Goal: Transaction & Acquisition: Purchase product/service

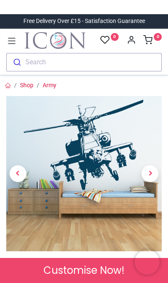
click at [150, 175] on span "Next" at bounding box center [150, 174] width 17 height 17
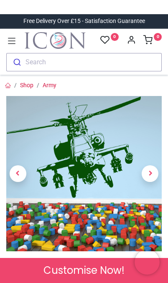
click at [150, 173] on span "Next" at bounding box center [150, 174] width 17 height 17
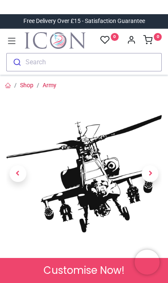
click at [151, 174] on span "Next" at bounding box center [150, 174] width 17 height 17
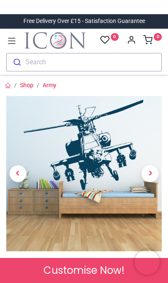
click at [150, 173] on span "Next" at bounding box center [150, 174] width 17 height 17
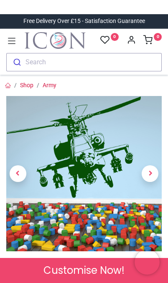
click at [149, 173] on span "Next" at bounding box center [150, 174] width 17 height 17
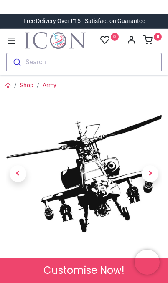
click at [148, 175] on span "Next" at bounding box center [150, 174] width 17 height 17
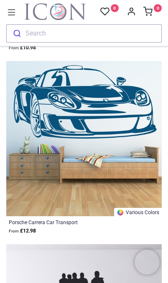
scroll to position [11846, 0]
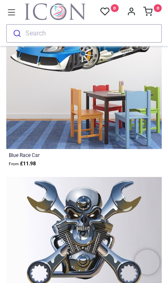
scroll to position [23848, 0]
click at [11, 8] on icon at bounding box center [11, 12] width 11 height 11
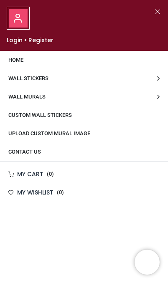
click at [156, 76] on link "Wall Stickers" at bounding box center [84, 78] width 168 height 18
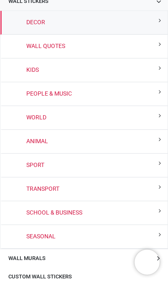
scroll to position [76, 0]
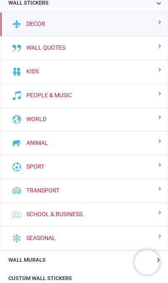
click at [74, 242] on div "Seasonal" at bounding box center [83, 239] width 167 height 24
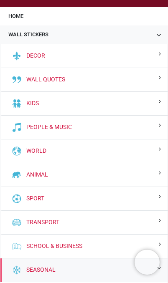
scroll to position [43, 0]
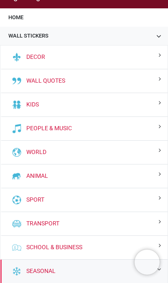
click at [108, 181] on div "Animal" at bounding box center [83, 177] width 167 height 24
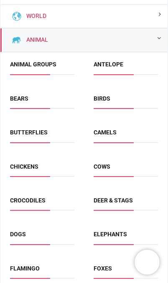
scroll to position [179, 0]
click at [28, 40] on link "Animal" at bounding box center [35, 40] width 25 height 8
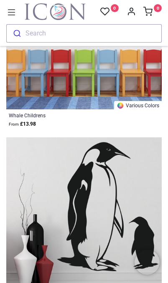
scroll to position [25347, 0]
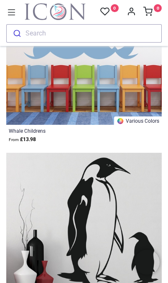
click at [12, 7] on icon at bounding box center [11, 12] width 11 height 11
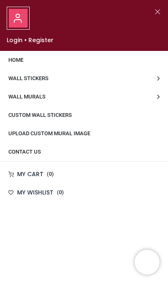
click at [148, 101] on link "Wall Murals" at bounding box center [84, 97] width 168 height 18
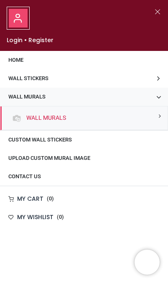
click at [58, 119] on link "Wall Murals" at bounding box center [44, 118] width 43 height 8
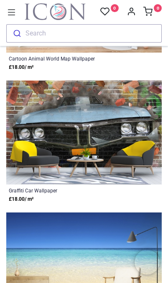
scroll to position [13183, 0]
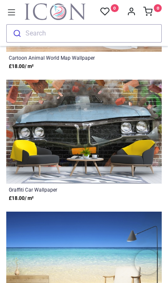
click at [114, 163] on img at bounding box center [83, 132] width 155 height 104
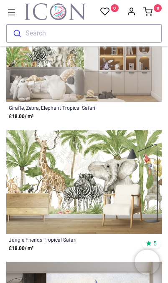
scroll to position [15245, 0]
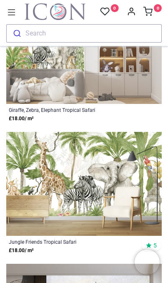
click at [15, 10] on icon at bounding box center [12, 12] width 8 height 6
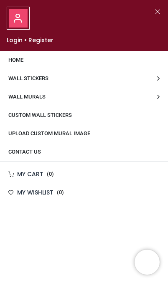
click at [71, 117] on span "Custom Wall Stickers" at bounding box center [40, 115] width 64 height 6
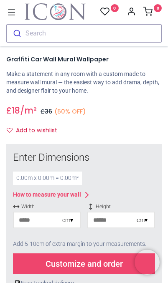
scroll to position [144, 0]
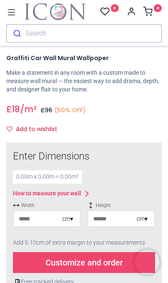
click at [30, 178] on div "0.00 m x 0.00 m = 0.00 m²" at bounding box center [47, 177] width 69 height 13
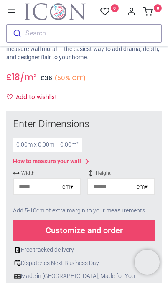
scroll to position [178, 0]
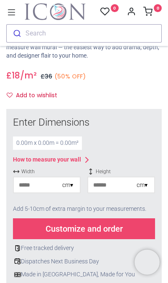
click at [25, 184] on input "number" at bounding box center [38, 185] width 48 height 15
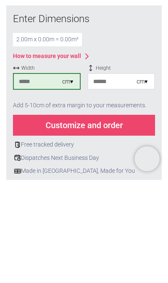
type input "***"
click at [114, 178] on input "number" at bounding box center [112, 185] width 48 height 15
type input "***"
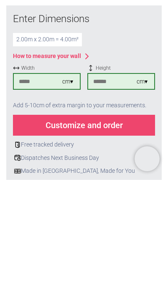
click at [124, 219] on div "Customize and order" at bounding box center [84, 229] width 142 height 21
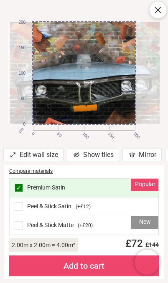
click at [153, 16] on div at bounding box center [158, 10] width 17 height 17
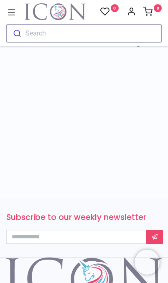
scroll to position [855, 0]
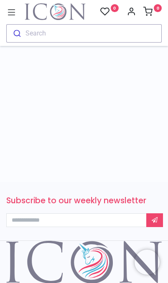
click at [17, 11] on icon at bounding box center [11, 12] width 11 height 11
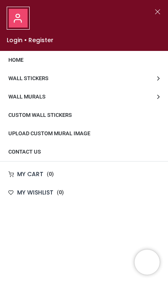
click at [137, 78] on link "Wall Stickers" at bounding box center [84, 78] width 168 height 18
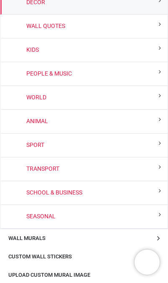
scroll to position [98, 0]
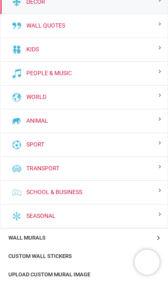
click at [41, 148] on link "Sport" at bounding box center [33, 145] width 21 height 8
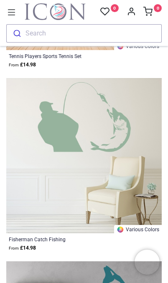
scroll to position [17155, 0]
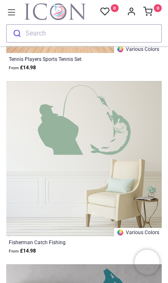
click at [109, 155] on img at bounding box center [83, 158] width 155 height 155
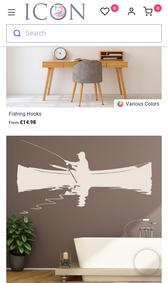
scroll to position [19854, 0]
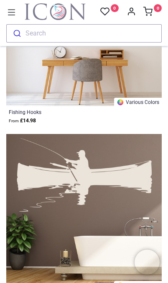
click at [100, 196] on img at bounding box center [83, 211] width 155 height 155
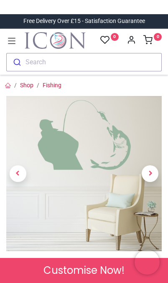
click at [153, 170] on span "Next" at bounding box center [150, 174] width 17 height 17
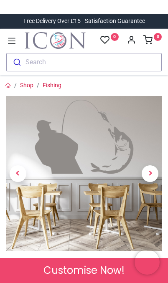
click at [147, 181] on span "Next" at bounding box center [150, 174] width 17 height 17
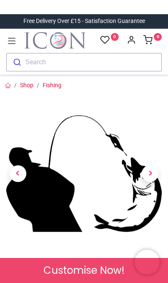
click at [150, 180] on span "Next" at bounding box center [150, 174] width 17 height 17
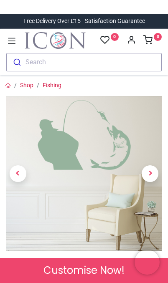
click at [22, 172] on span "Previous" at bounding box center [18, 174] width 17 height 17
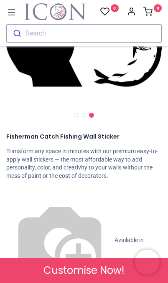
scroll to position [112, 0]
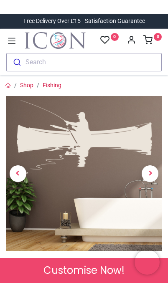
click at [154, 173] on span "Next" at bounding box center [150, 174] width 17 height 17
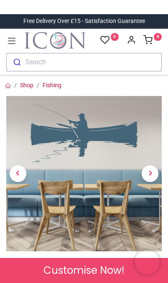
click at [153, 177] on span "Next" at bounding box center [150, 174] width 17 height 17
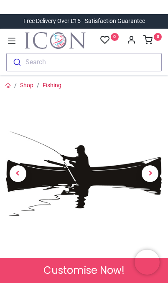
click at [152, 179] on span "Next" at bounding box center [150, 174] width 17 height 17
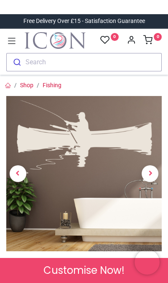
click at [151, 176] on span "Next" at bounding box center [150, 174] width 17 height 17
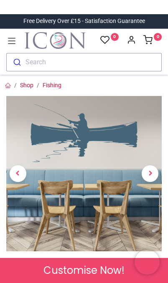
click at [150, 178] on span "Next" at bounding box center [150, 174] width 17 height 17
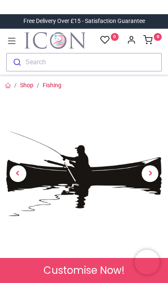
click at [150, 178] on span "Next" at bounding box center [150, 174] width 17 height 17
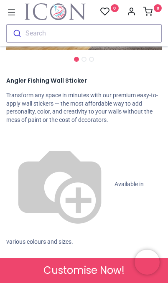
scroll to position [175, 0]
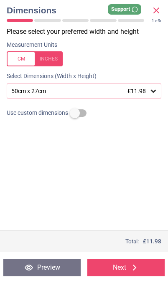
click at [152, 93] on icon at bounding box center [153, 91] width 8 height 8
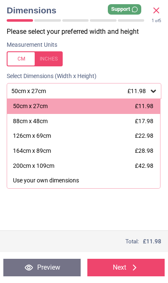
click at [153, 89] on icon at bounding box center [153, 91] width 8 height 8
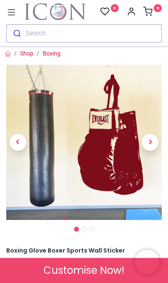
scroll to position [1, 0]
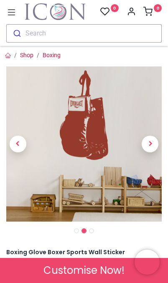
click at [135, 174] on div at bounding box center [83, 143] width 155 height 155
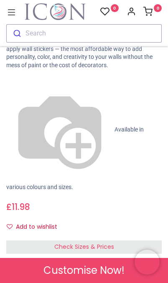
scroll to position [228, 0]
click at [145, 240] on div "Check Sizes & Prices" at bounding box center [83, 246] width 155 height 13
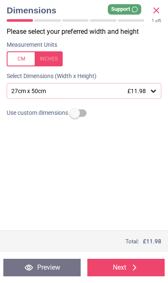
click at [158, 92] on div "27cm x 50cm £11.98" at bounding box center [84, 91] width 155 height 16
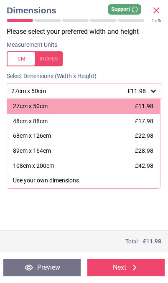
click at [14, 133] on div "68cm x 126cm" at bounding box center [32, 136] width 38 height 8
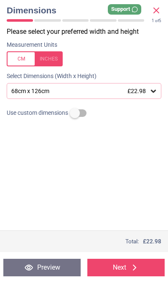
click at [35, 268] on button "Preview" at bounding box center [41, 268] width 77 height 18
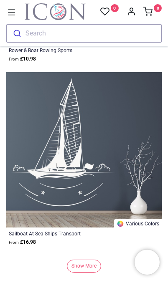
scroll to position [25602, 0]
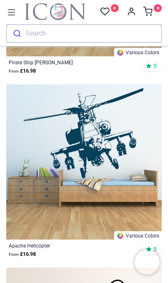
scroll to position [3756, 0]
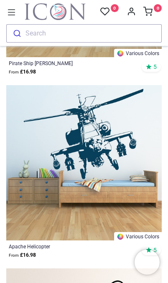
click at [118, 159] on img at bounding box center [83, 162] width 155 height 155
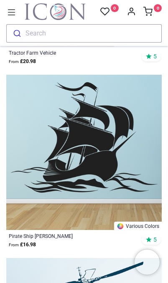
scroll to position [3583, 0]
click at [9, 12] on icon at bounding box center [11, 12] width 11 height 11
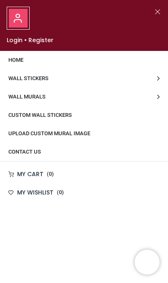
click at [13, 114] on span "Custom Wall Stickers" at bounding box center [40, 115] width 64 height 6
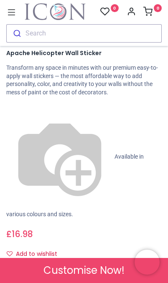
scroll to position [203, 0]
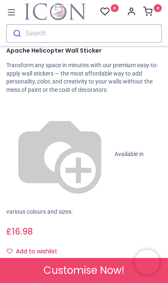
click at [150, 265] on div "Check Sizes & Prices" at bounding box center [83, 271] width 155 height 13
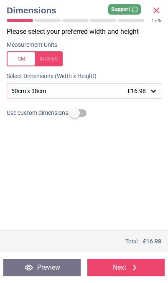
click at [153, 92] on icon at bounding box center [153, 91] width 5 height 3
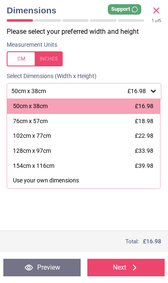
click at [126, 164] on div "154cm x 116cm £39.98" at bounding box center [83, 166] width 153 height 15
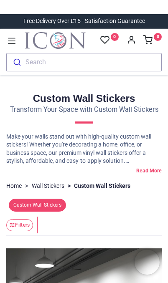
click at [9, 38] on icon at bounding box center [11, 41] width 11 height 11
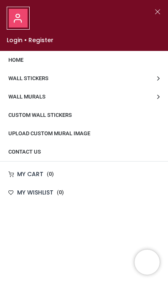
click at [145, 80] on link "Wall Stickers" at bounding box center [84, 78] width 168 height 18
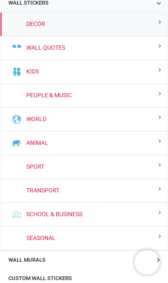
scroll to position [75, 0]
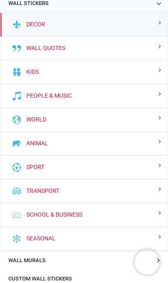
click at [122, 99] on div "People & Music" at bounding box center [83, 96] width 167 height 24
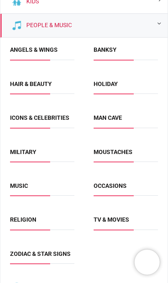
scroll to position [146, 0]
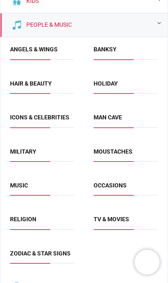
click at [112, 52] on link "Banksy" at bounding box center [105, 49] width 23 height 7
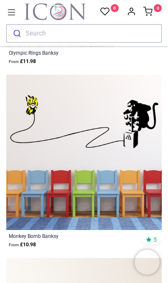
scroll to position [7626, 0]
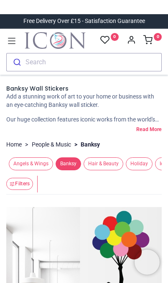
click at [8, 38] on icon at bounding box center [11, 41] width 11 height 11
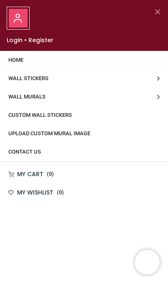
click at [13, 80] on span "Wall Stickers" at bounding box center [28, 78] width 40 height 6
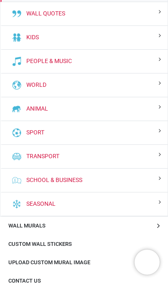
scroll to position [111, 0]
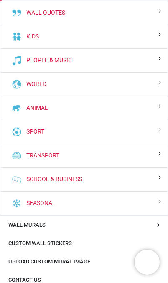
click at [16, 84] on img at bounding box center [17, 84] width 10 height 10
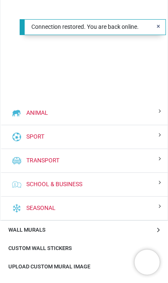
scroll to position [258, 0]
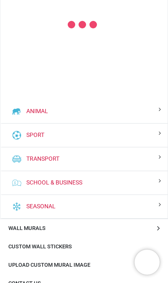
click at [19, 113] on img at bounding box center [17, 112] width 10 height 10
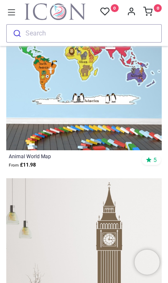
scroll to position [1447, 0]
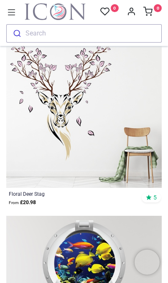
scroll to position [2532, 0]
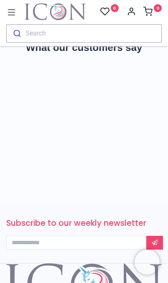
scroll to position [25924, 0]
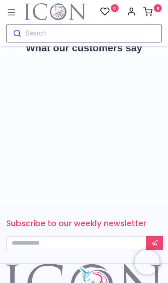
click at [15, 8] on icon at bounding box center [11, 12] width 11 height 11
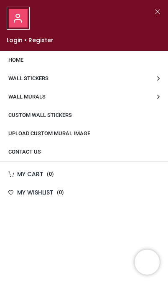
click at [7, 79] on link "Wall Stickers" at bounding box center [84, 78] width 168 height 18
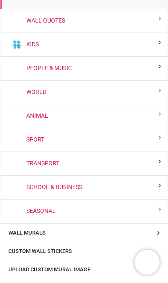
scroll to position [107, 0]
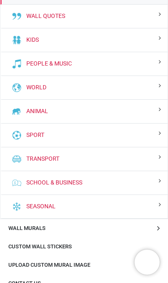
click at [82, 179] on link "School & Business" at bounding box center [52, 183] width 59 height 8
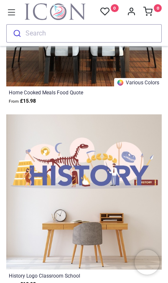
scroll to position [15101, 0]
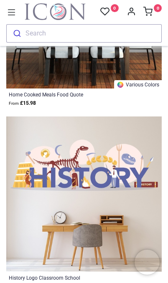
click at [11, 15] on icon at bounding box center [12, 12] width 8 height 6
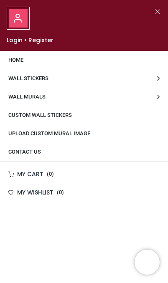
click at [14, 81] on span "Wall Stickers" at bounding box center [28, 78] width 40 height 6
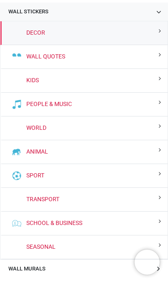
scroll to position [66, 0]
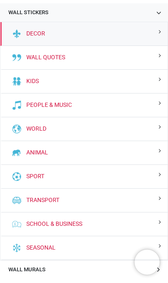
click at [42, 250] on link "Seasonal" at bounding box center [39, 248] width 33 height 8
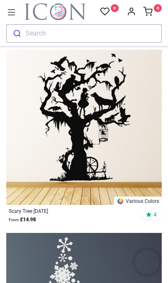
scroll to position [7045, 0]
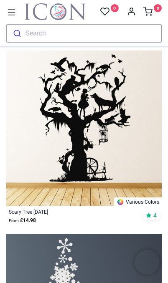
click at [115, 164] on img at bounding box center [83, 128] width 155 height 155
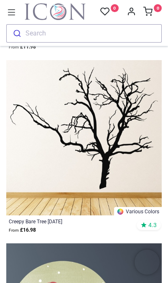
scroll to position [9420, 0]
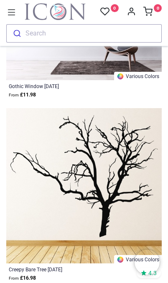
scroll to position [9372, 0]
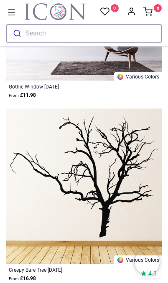
click at [114, 179] on img at bounding box center [83, 186] width 155 height 155
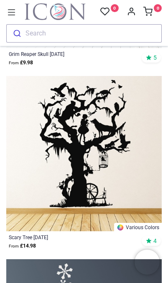
scroll to position [7021, 0]
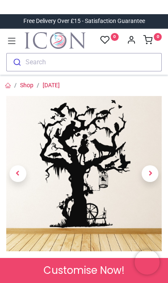
click at [157, 176] on span "Next" at bounding box center [150, 174] width 17 height 17
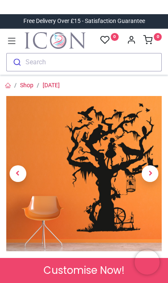
click at [153, 175] on span "Next" at bounding box center [150, 174] width 17 height 17
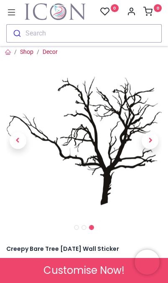
scroll to position [5, 0]
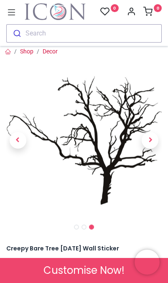
click at [151, 144] on span "Next" at bounding box center [150, 140] width 17 height 17
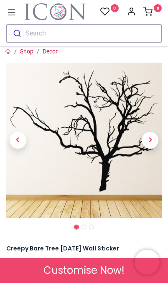
click at [150, 137] on span "Next" at bounding box center [150, 140] width 17 height 17
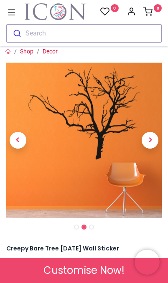
click at [148, 143] on span "Next" at bounding box center [150, 140] width 17 height 17
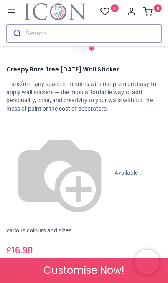
scroll to position [185, 0]
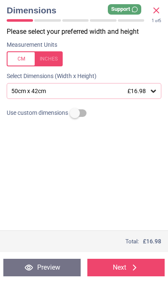
click at [144, 95] on div "50cm x 42cm £16.98" at bounding box center [84, 91] width 155 height 16
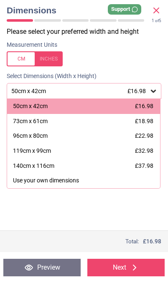
click at [160, 10] on icon at bounding box center [156, 10] width 10 height 10
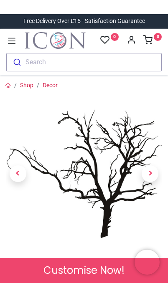
scroll to position [0, 0]
